Goal: Transaction & Acquisition: Book appointment/travel/reservation

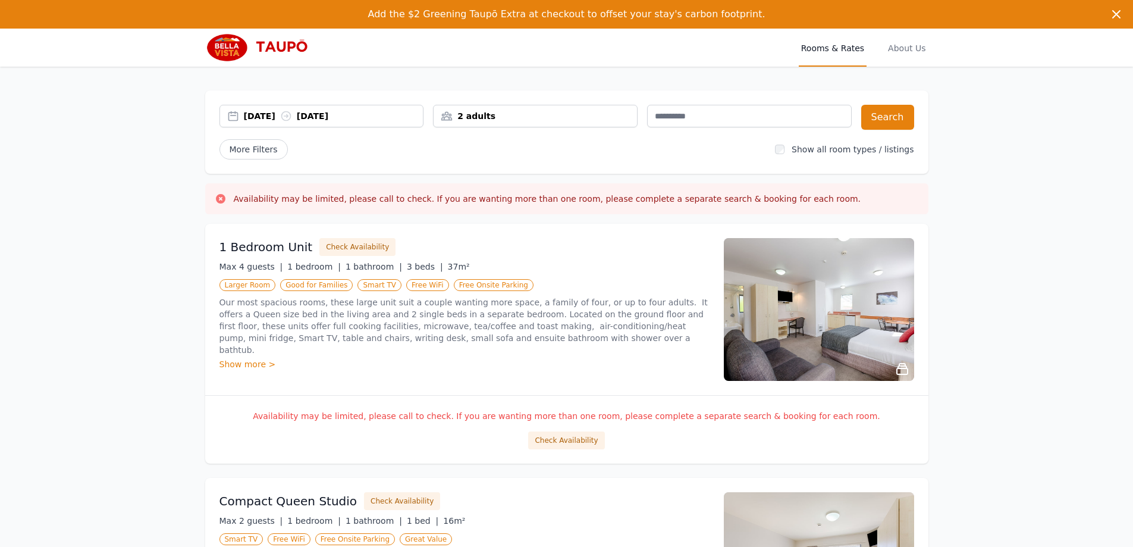
click at [326, 113] on div "[DATE] [DATE]" at bounding box center [334, 116] width 180 height 12
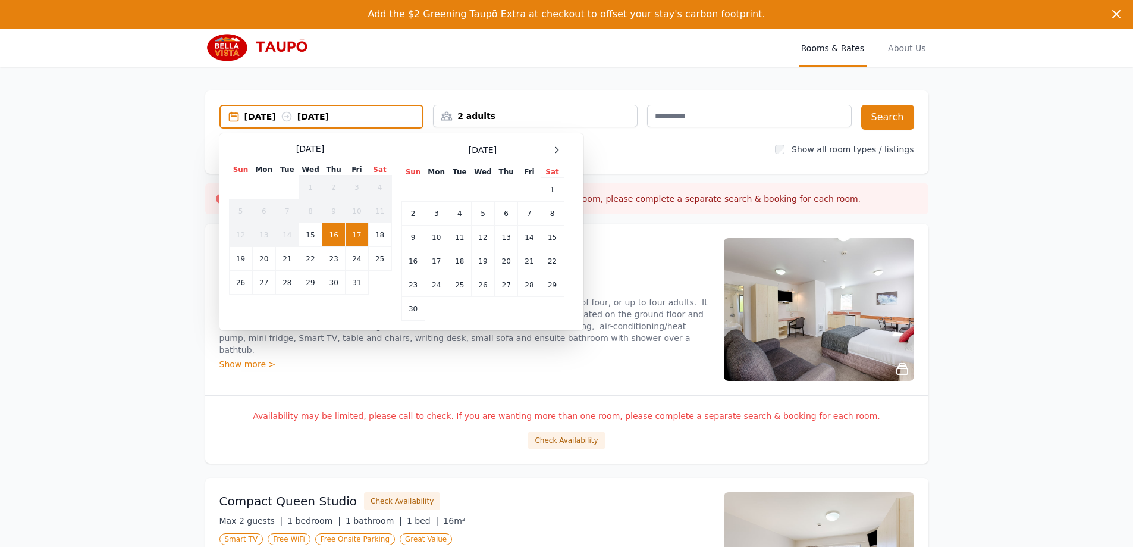
click at [564, 153] on span at bounding box center [557, 150] width 14 height 14
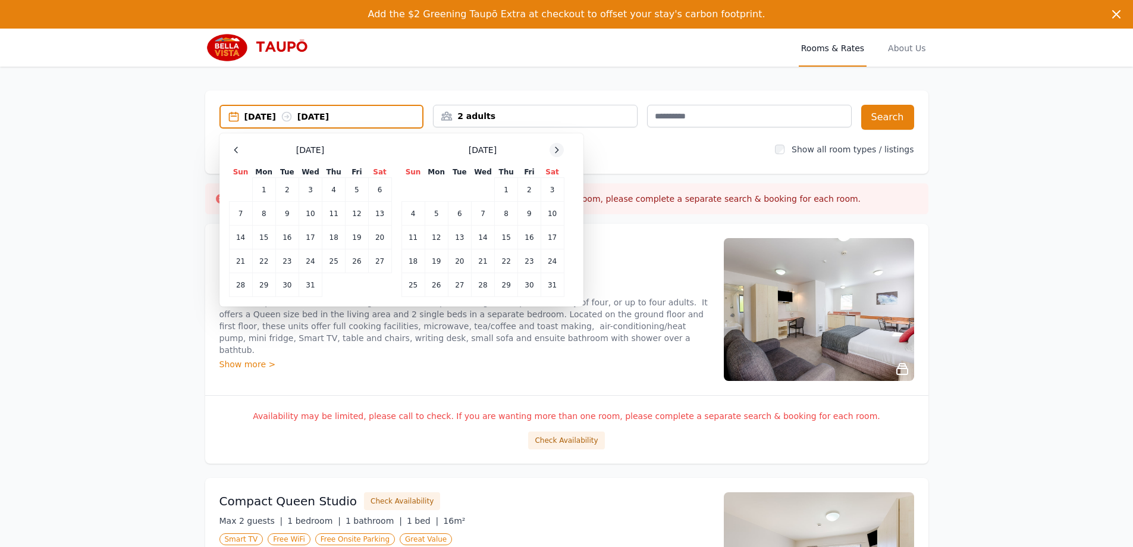
click at [559, 147] on icon at bounding box center [557, 150] width 10 height 10
click at [557, 152] on icon at bounding box center [557, 149] width 3 height 5
click at [484, 190] on td "4" at bounding box center [482, 190] width 23 height 24
click at [551, 184] on td "7" at bounding box center [552, 190] width 23 height 24
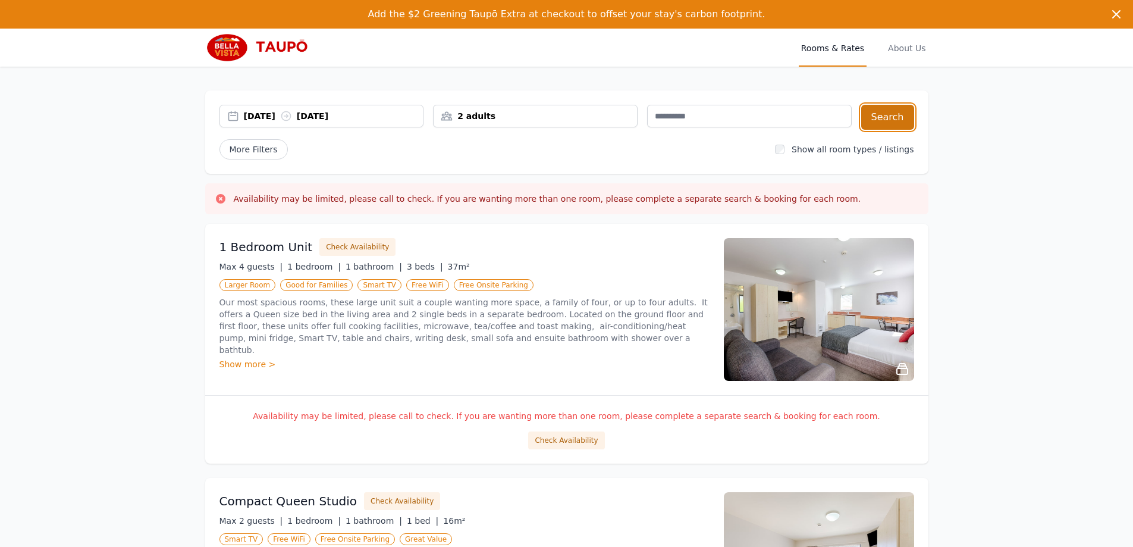
click at [892, 118] on button "Search" at bounding box center [887, 117] width 53 height 25
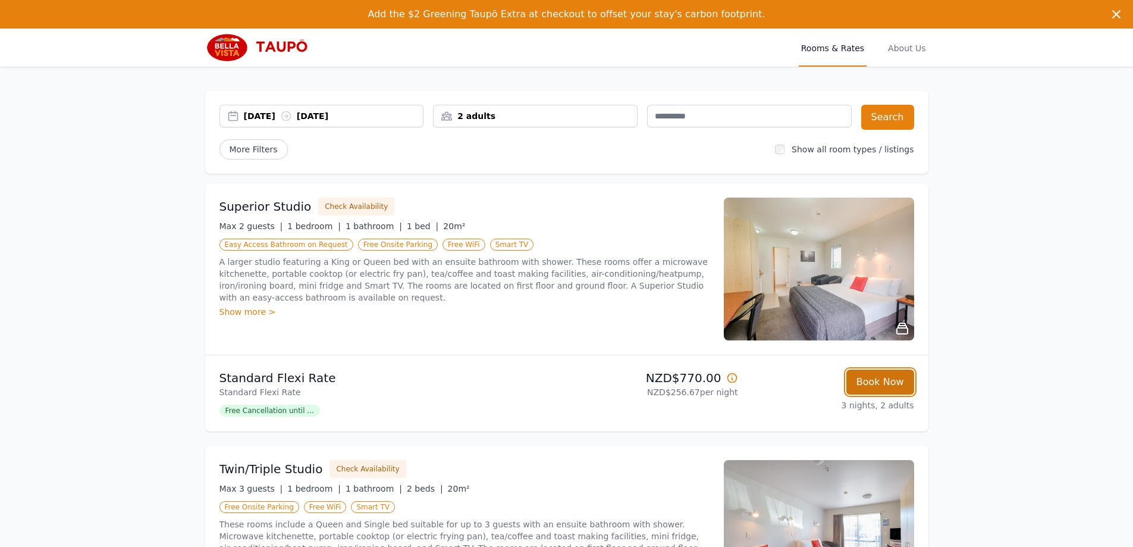
click at [889, 377] on button "Book Now" at bounding box center [880, 381] width 68 height 25
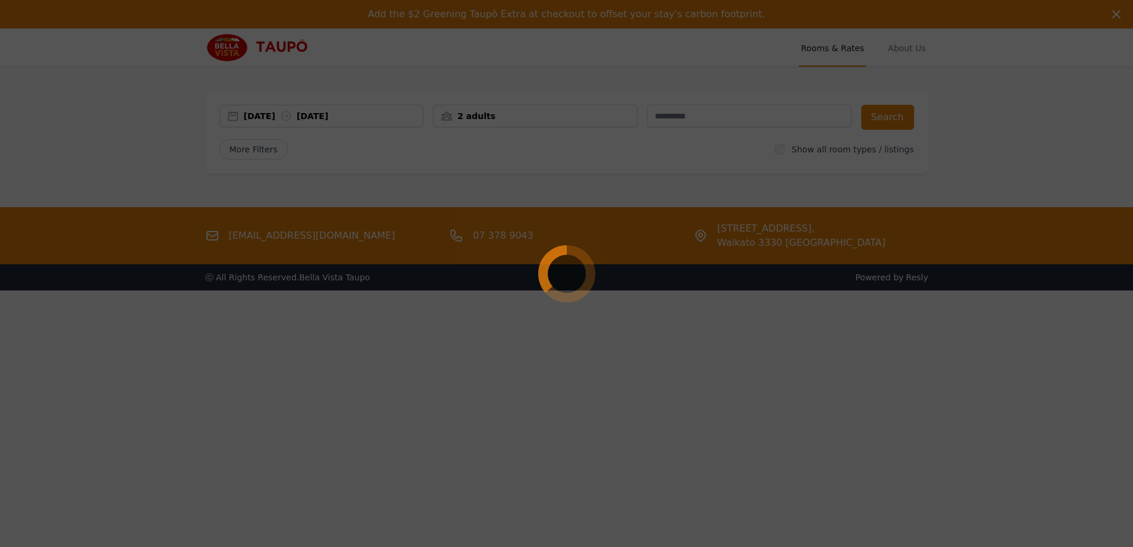
select select "**"
